Goal: Download file/media

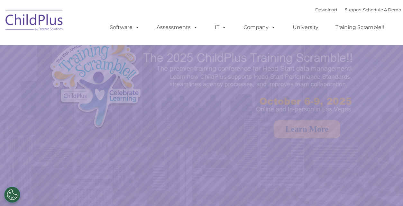
select select "MEDIUM"
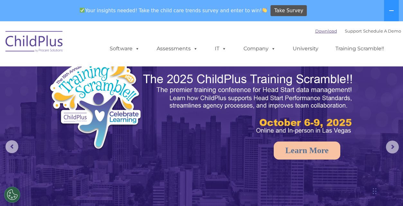
click at [318, 31] on link "Download" at bounding box center [327, 30] width 22 height 5
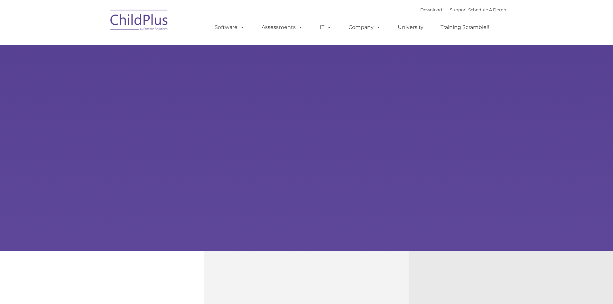
type input ""
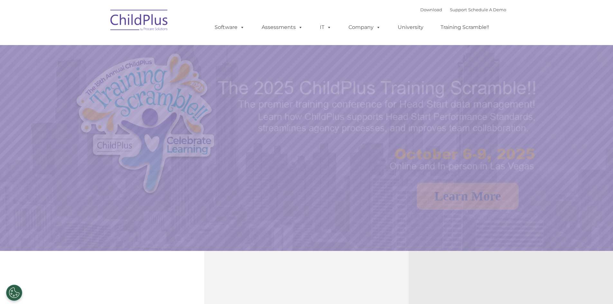
select select "MEDIUM"
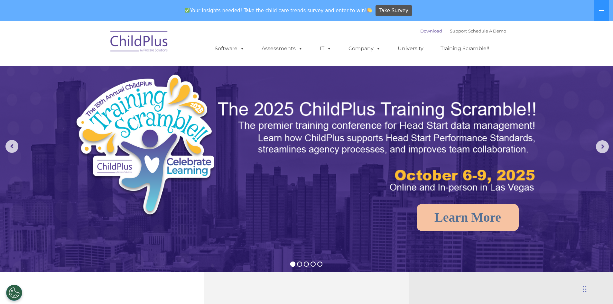
click at [420, 30] on link "Download" at bounding box center [431, 30] width 22 height 5
